Goal: Task Accomplishment & Management: Manage account settings

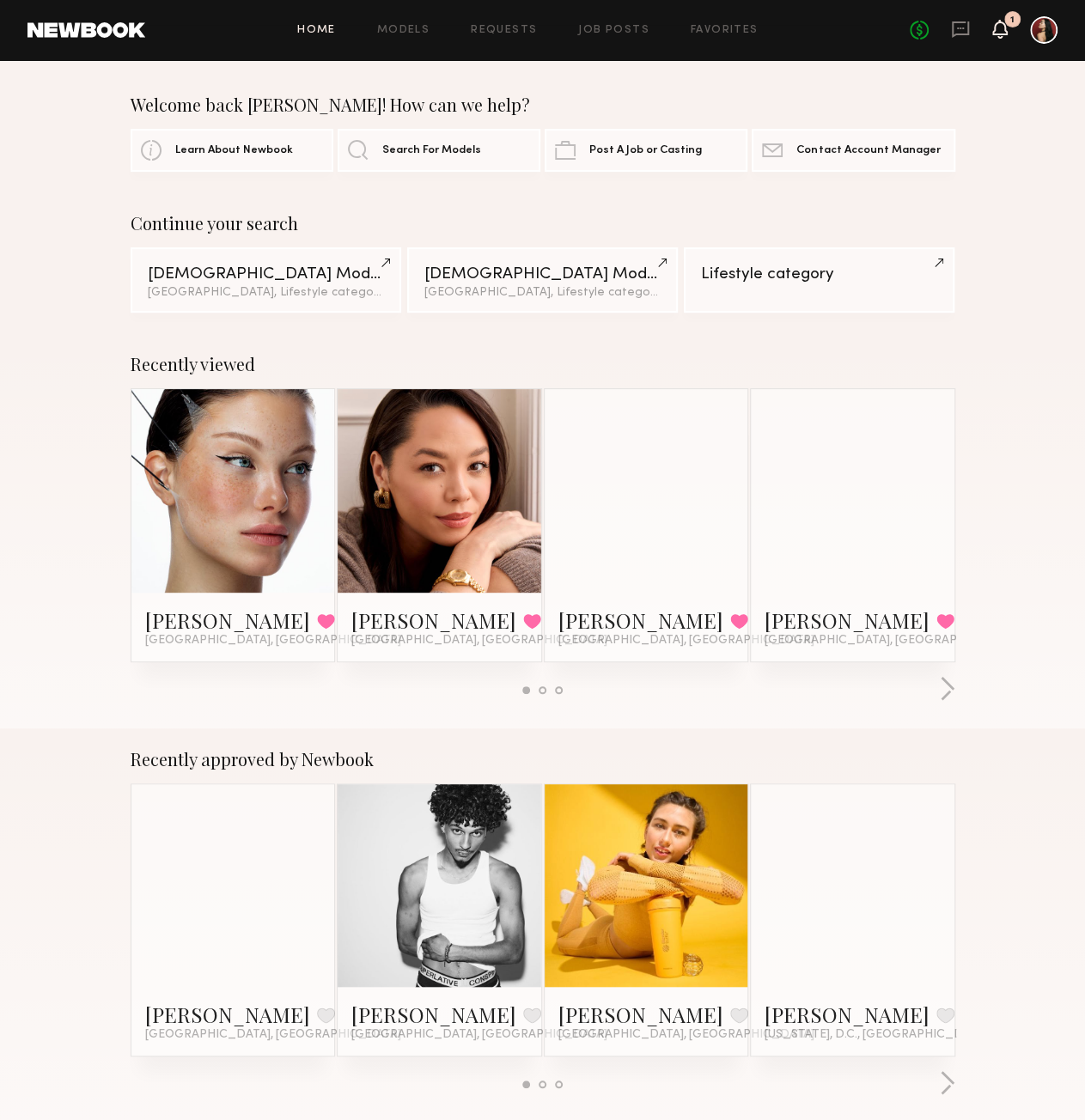
click at [996, 27] on icon at bounding box center [999, 28] width 14 height 12
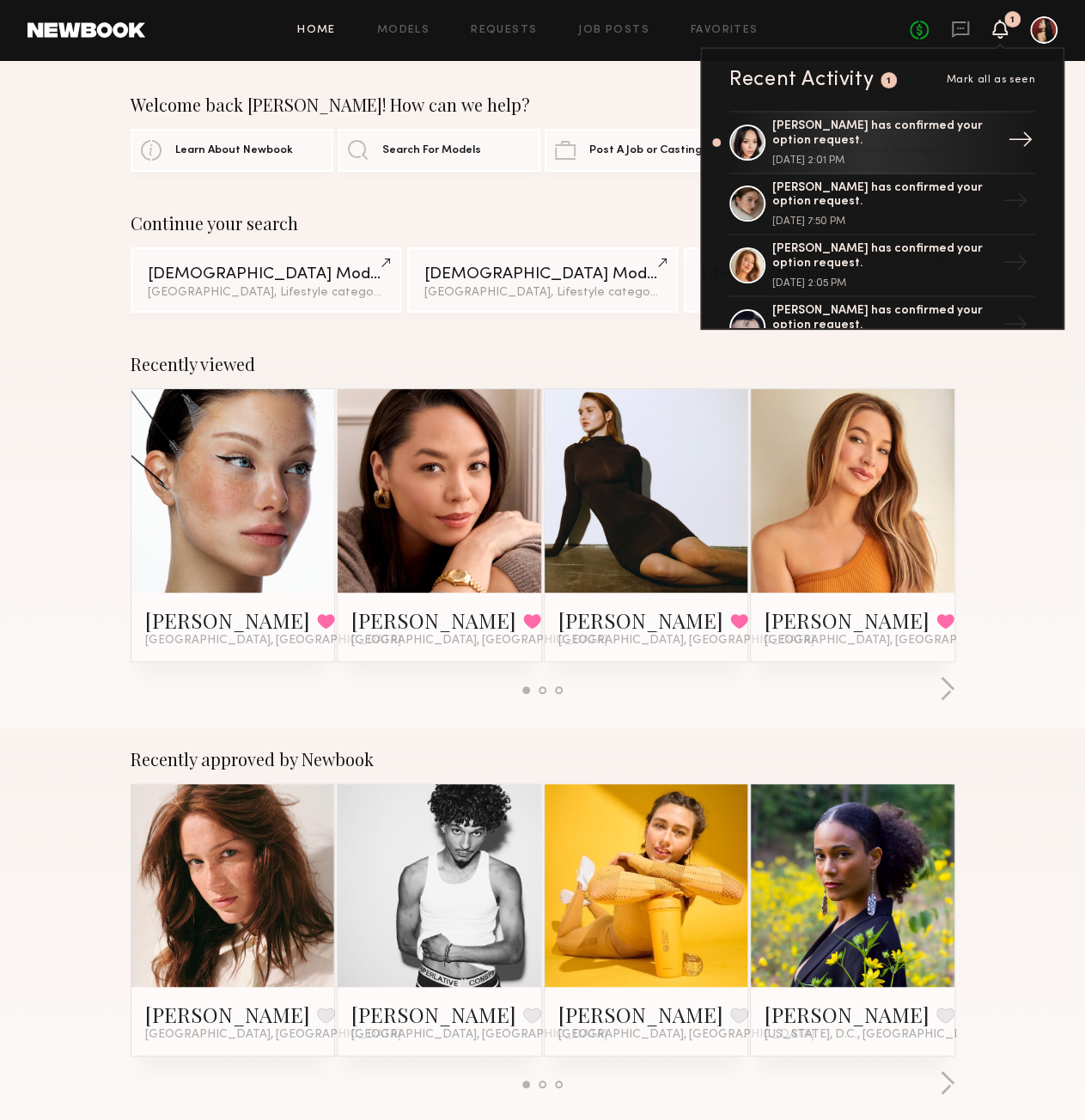
click at [890, 143] on div "[PERSON_NAME] has confirmed your option request." at bounding box center [883, 134] width 223 height 29
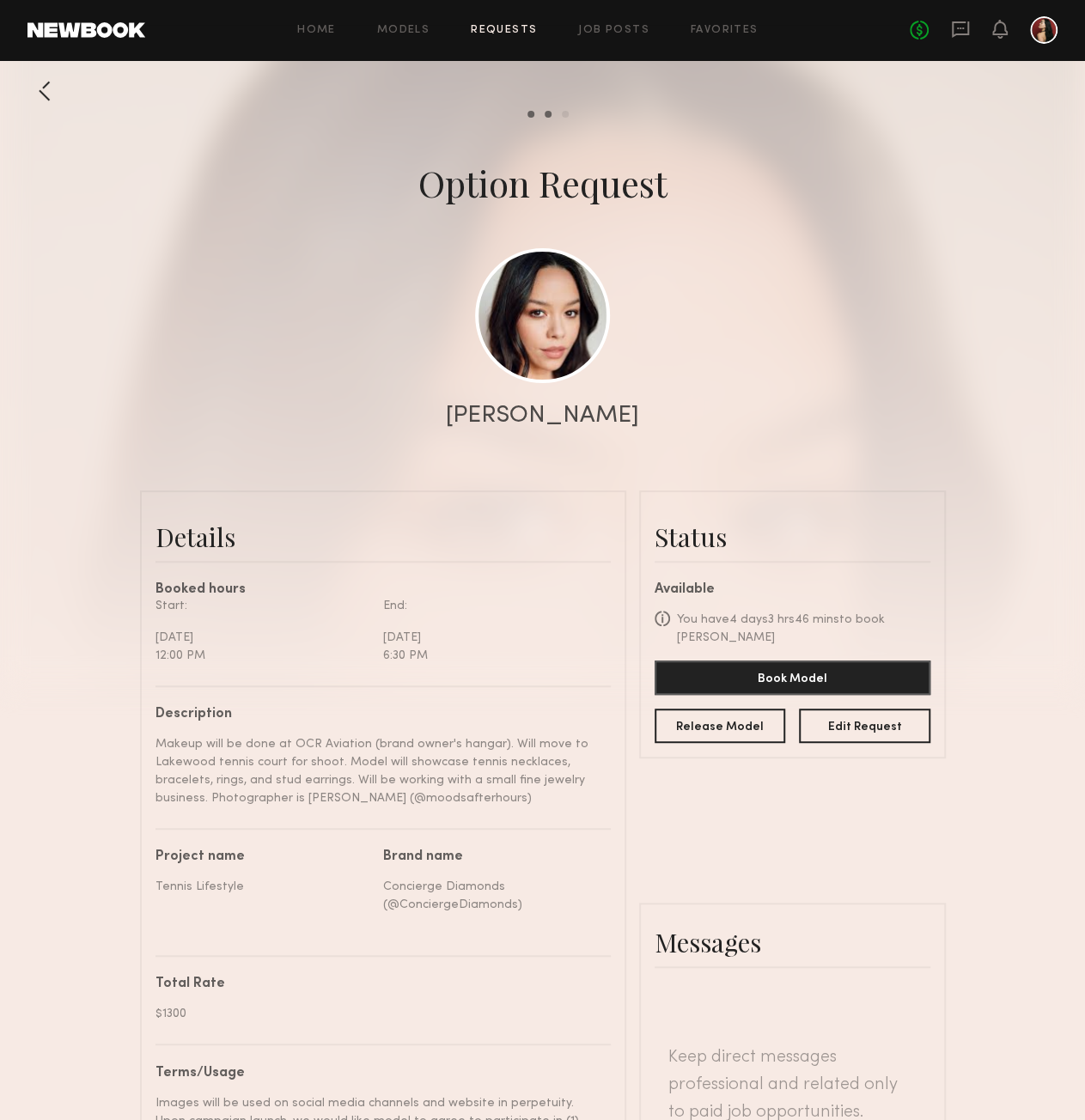
scroll to position [1149, 0]
click at [40, 92] on div at bounding box center [44, 91] width 34 height 34
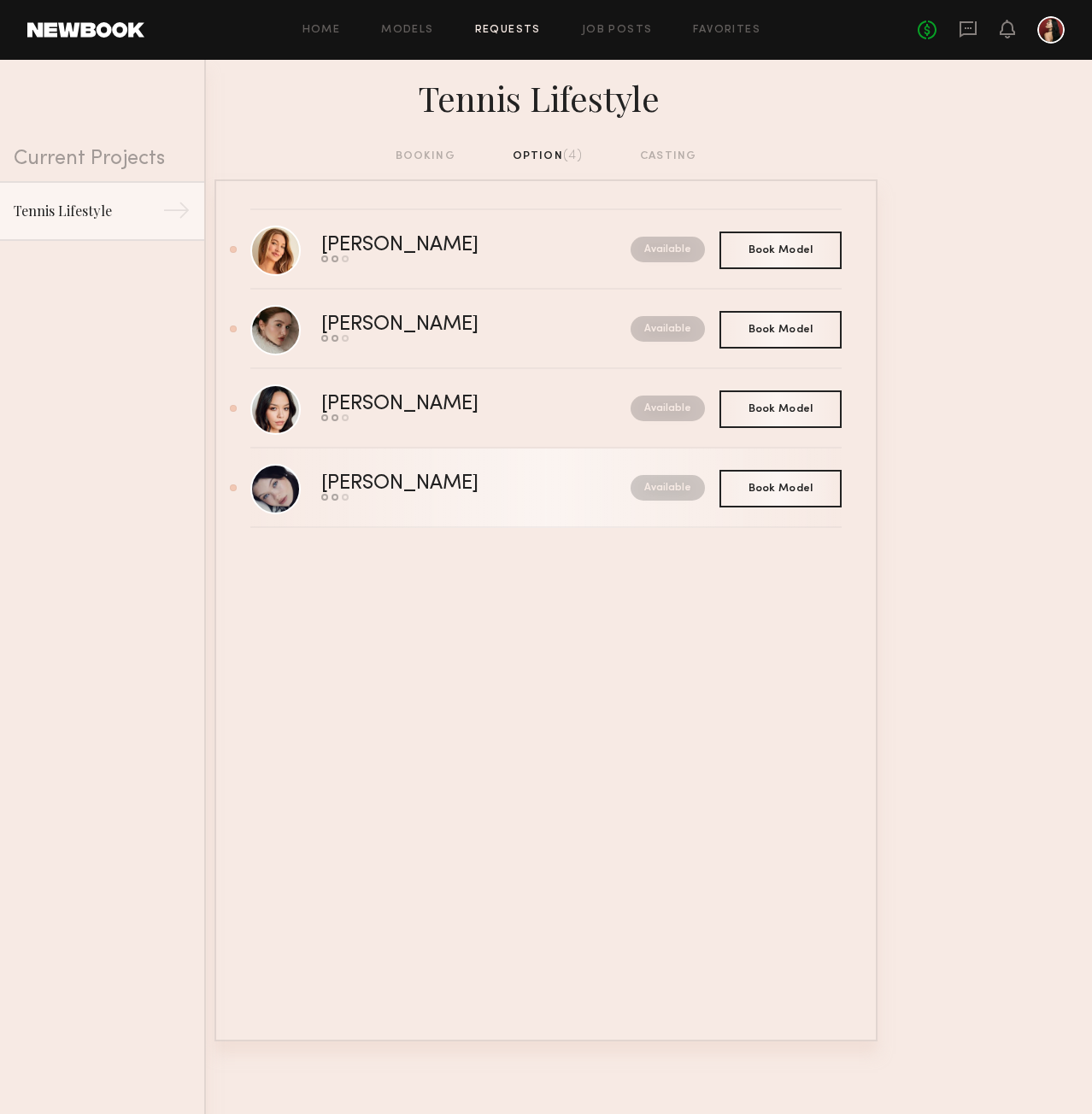
click at [487, 486] on div "[PERSON_NAME]" at bounding box center [438, 484] width 233 height 20
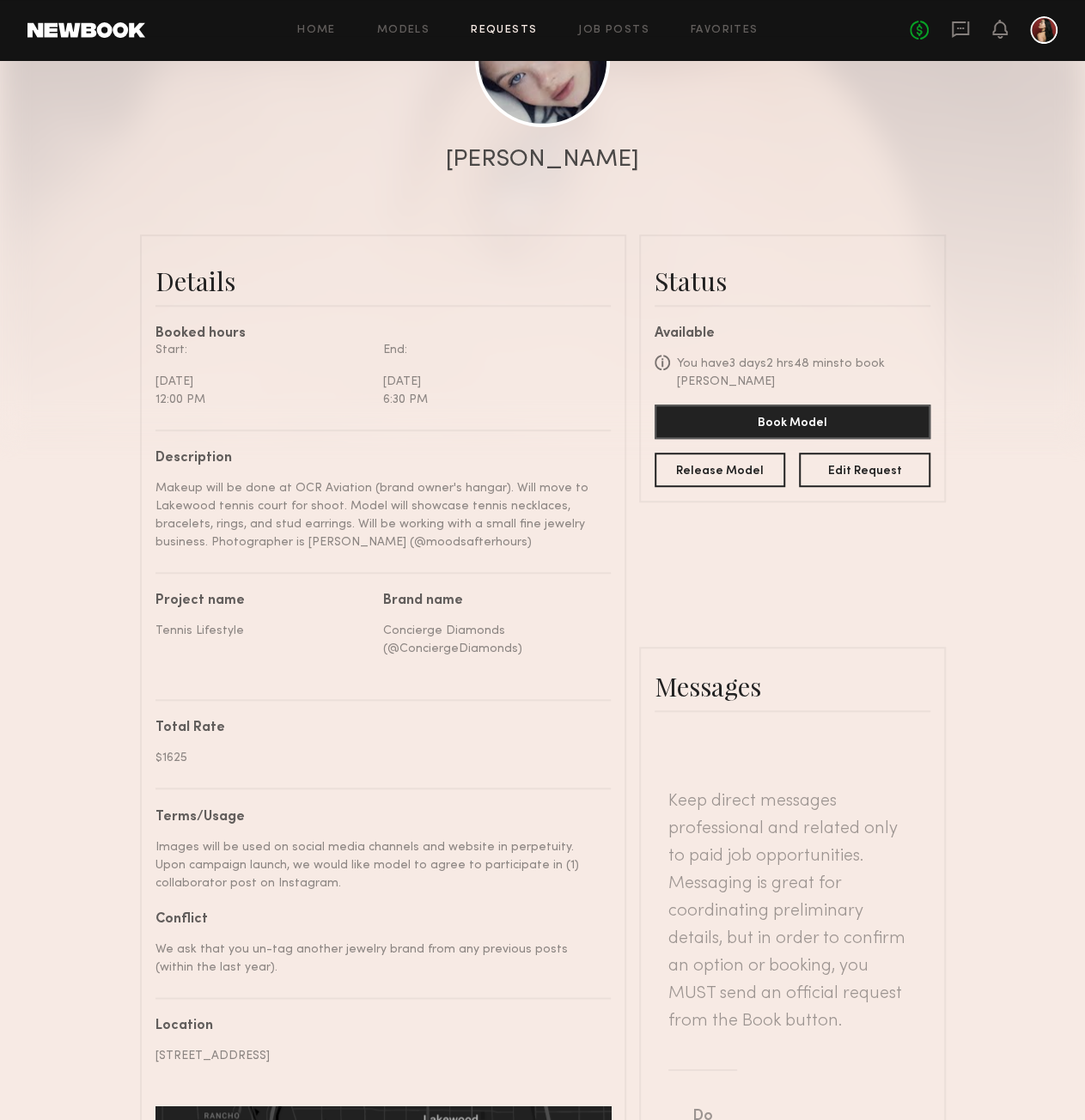
scroll to position [344, 0]
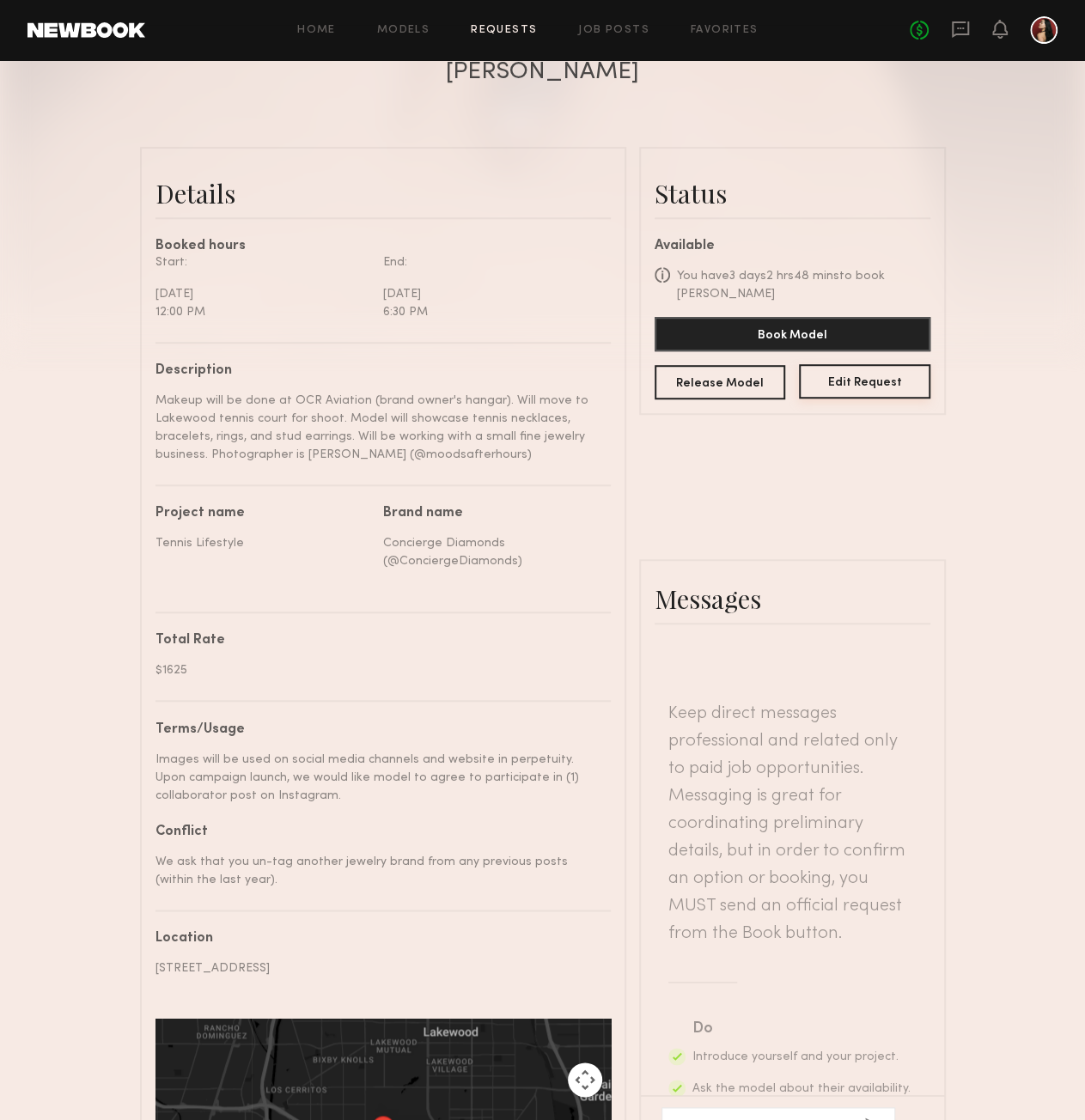
click at [860, 398] on button "Edit Request" at bounding box center [864, 381] width 131 height 34
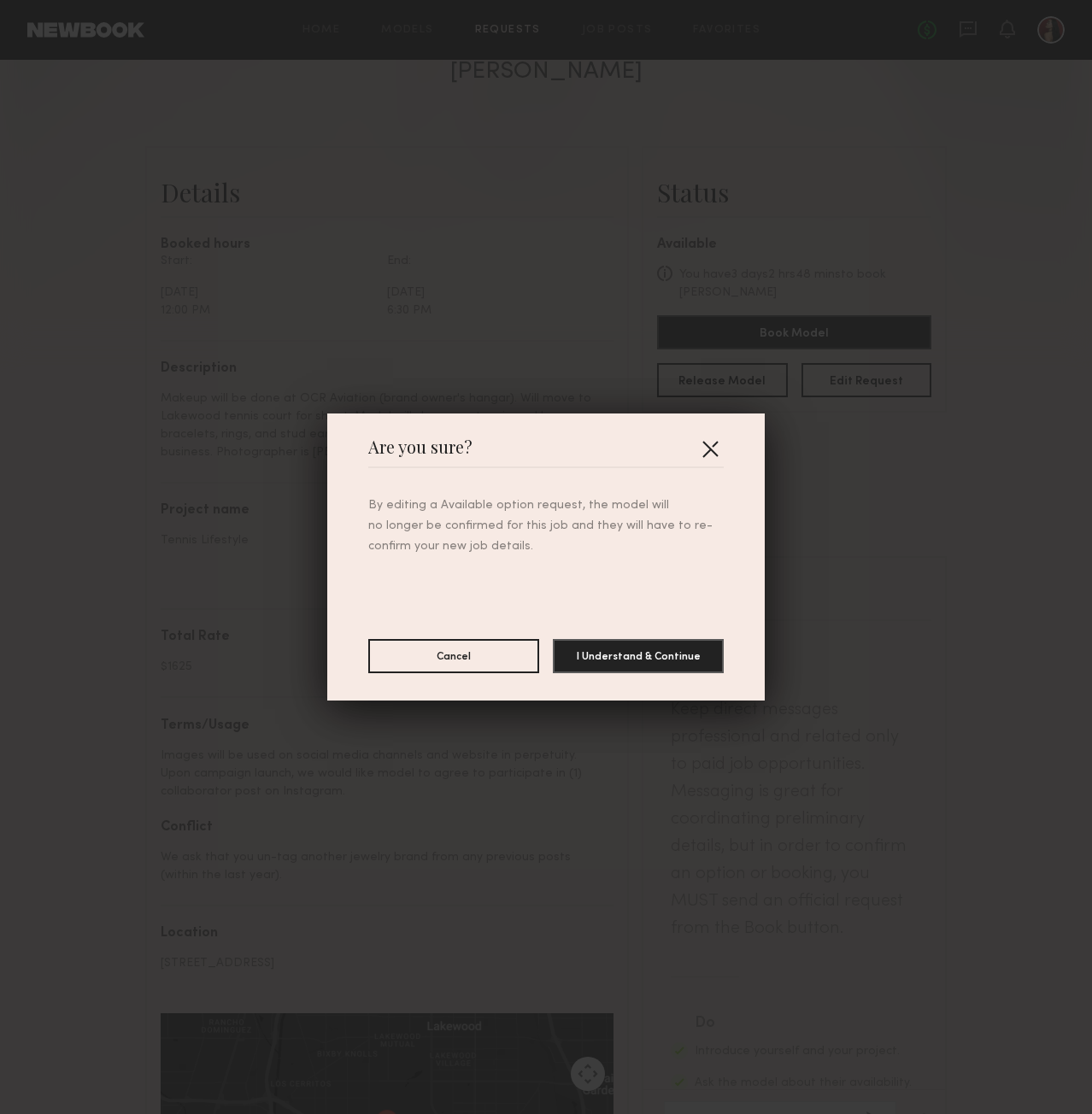
click at [706, 452] on button "button" at bounding box center [710, 448] width 27 height 27
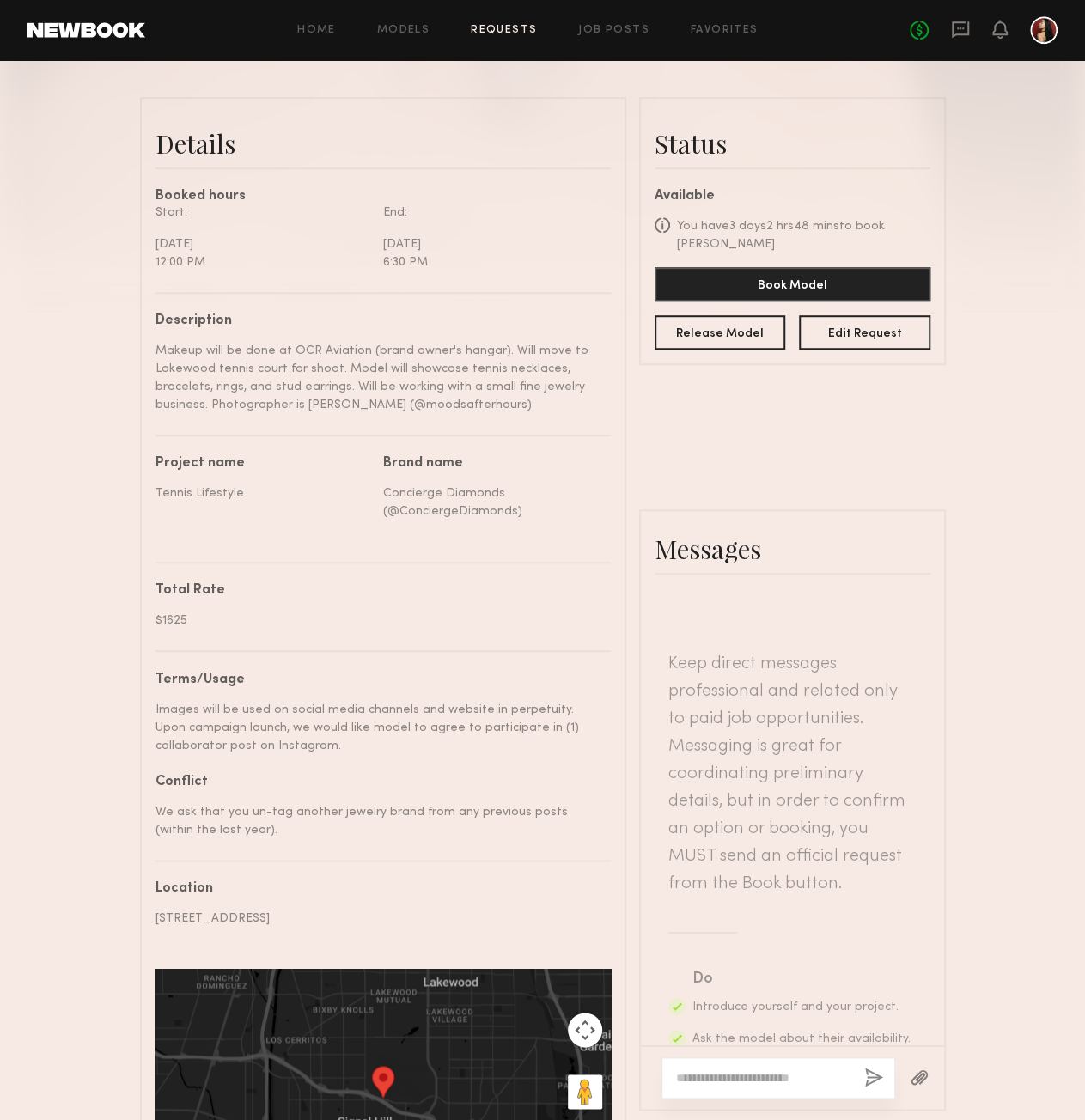
scroll to position [370, 0]
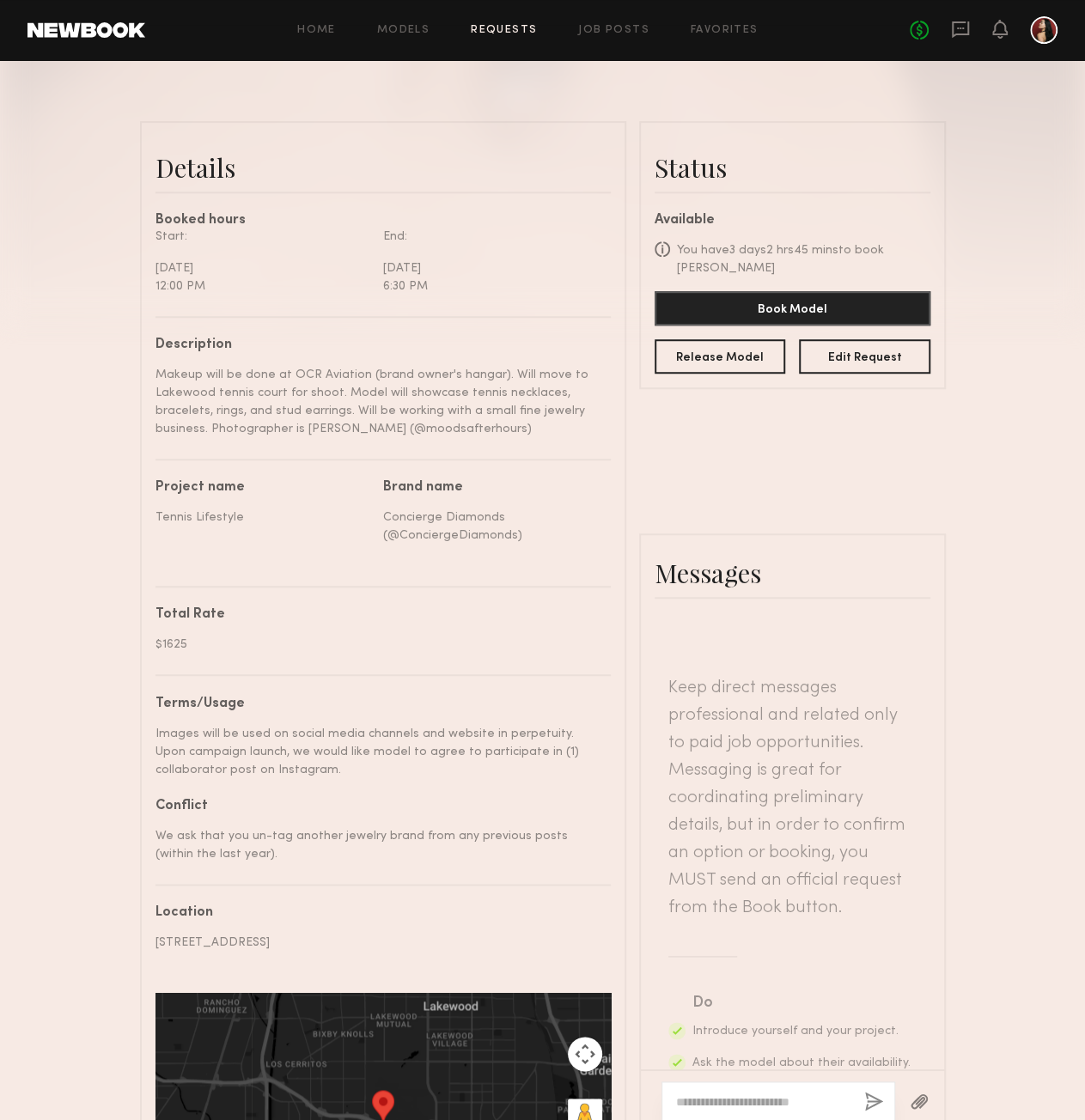
click at [838, 487] on div "Details Booked hours Start: [DATE] 12:00 PM End: [DATE] 6:30 PM Description Mak…" at bounding box center [543, 693] width 806 height 1145
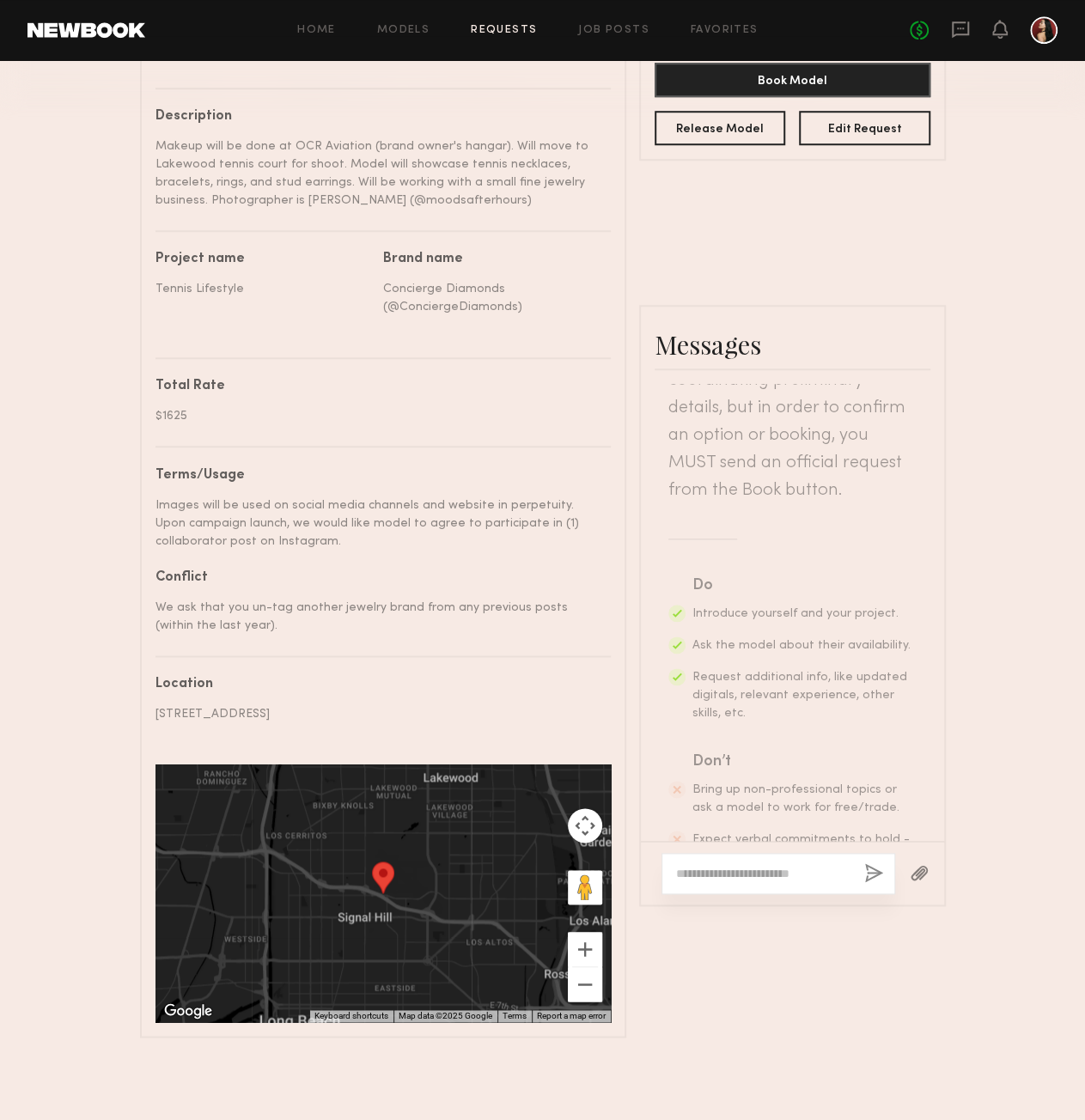
scroll to position [127, 0]
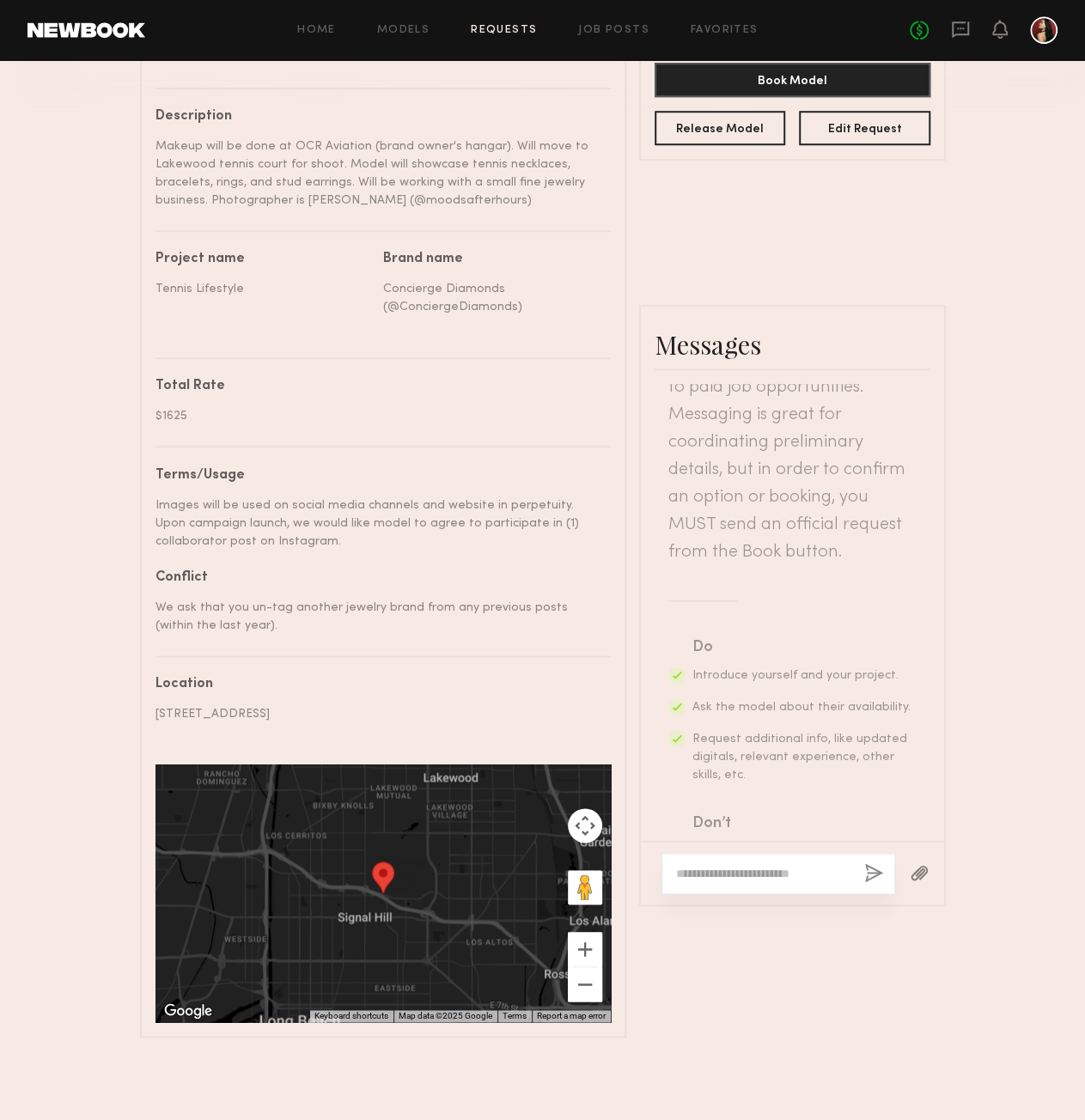
click at [1016, 230] on div "Send request Model response Book model Option Request [PERSON_NAME] Details Boo…" at bounding box center [542, 256] width 1085 height 1562
